Goal: Information Seeking & Learning: Learn about a topic

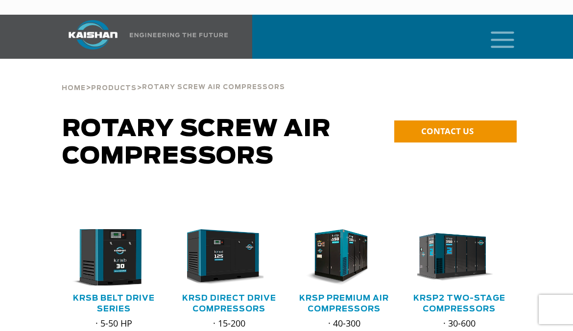
click at [122, 234] on img at bounding box center [106, 257] width 92 height 62
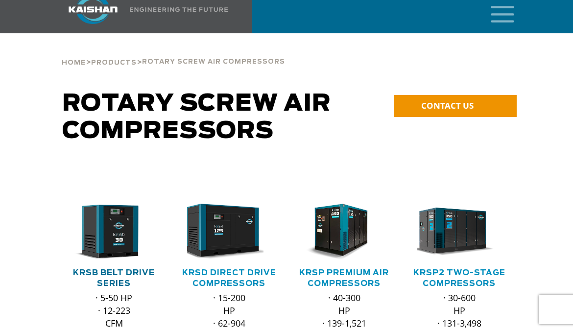
scroll to position [54, 0]
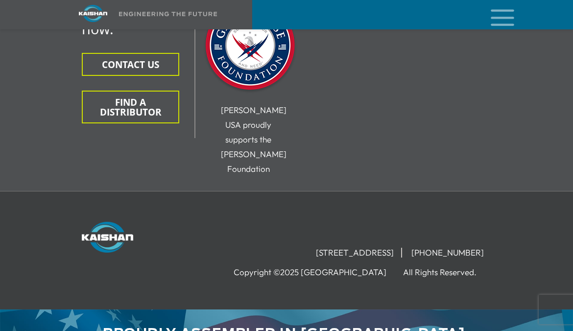
scroll to position [2157, 0]
